Goal: Transaction & Acquisition: Purchase product/service

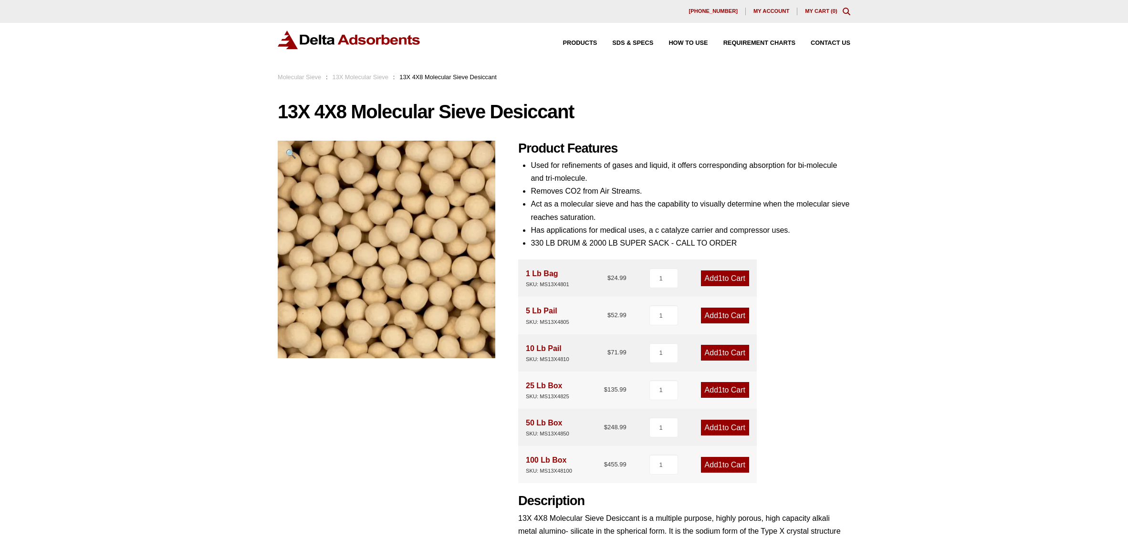
click at [299, 71] on div "Products SDS & SPECS How to Use Requirement Charts Contact Us" at bounding box center [564, 47] width 1128 height 49
click at [299, 76] on link "Molecular Sieve" at bounding box center [299, 76] width 43 height 7
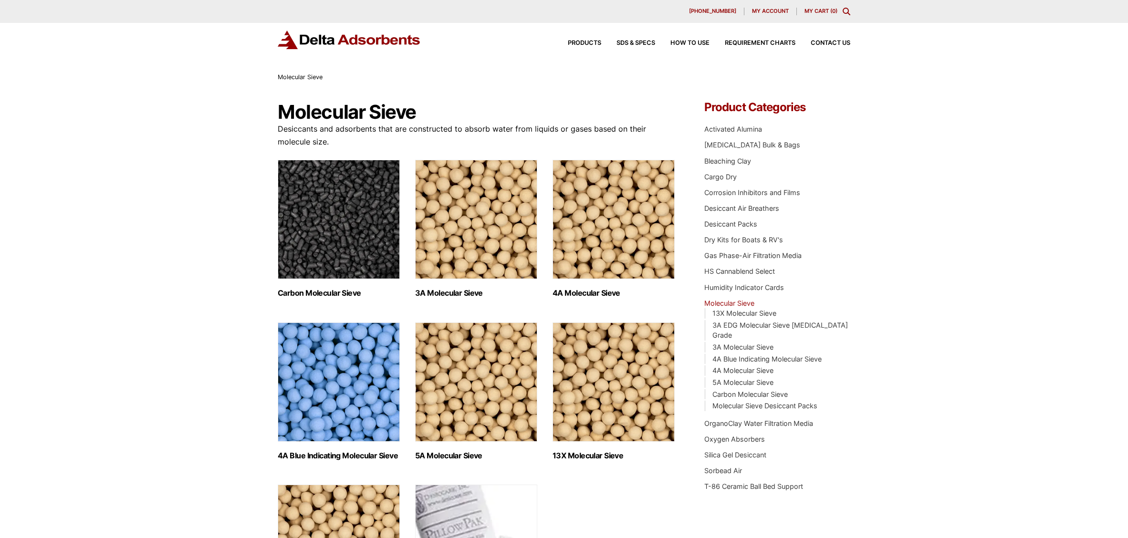
click at [443, 251] on img "Visit product category 3A Molecular Sieve" at bounding box center [476, 219] width 122 height 119
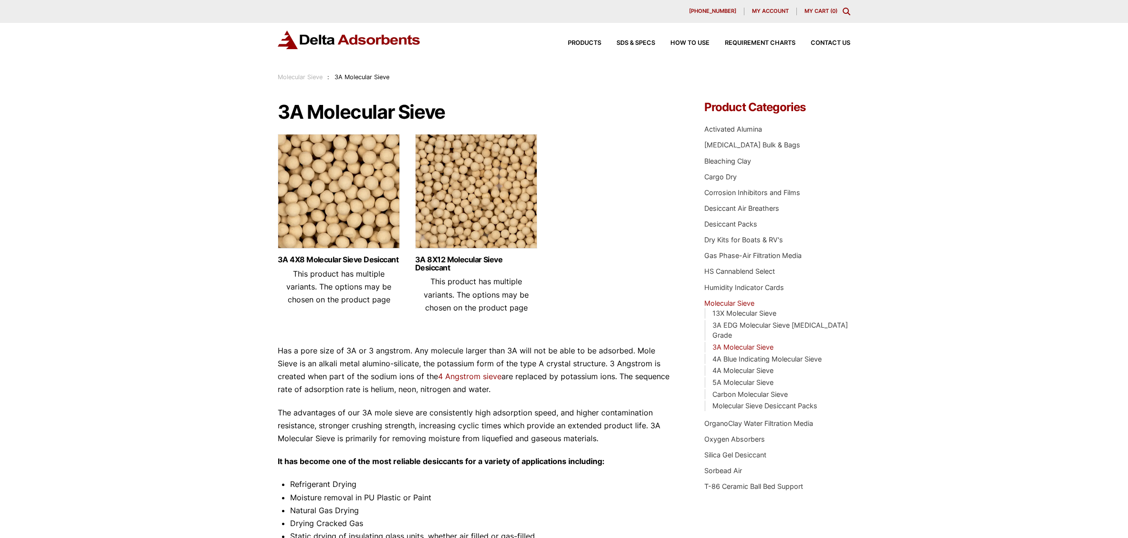
click at [454, 199] on img at bounding box center [476, 193] width 122 height 119
